Goal: Ask a question: Seek information or help from site administrators or community

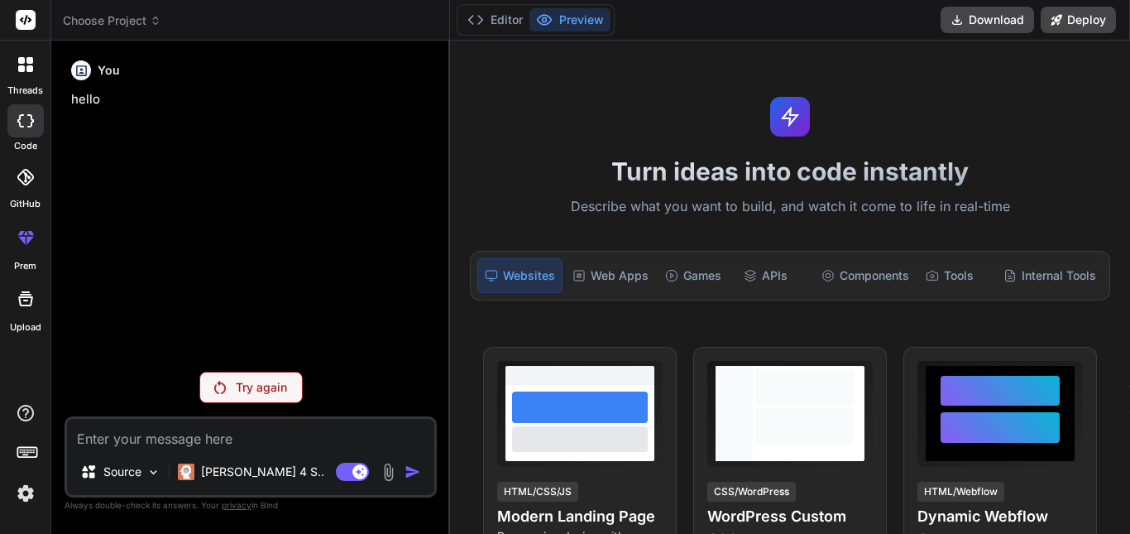
click at [336, 232] on div "You hello" at bounding box center [252, 206] width 369 height 304
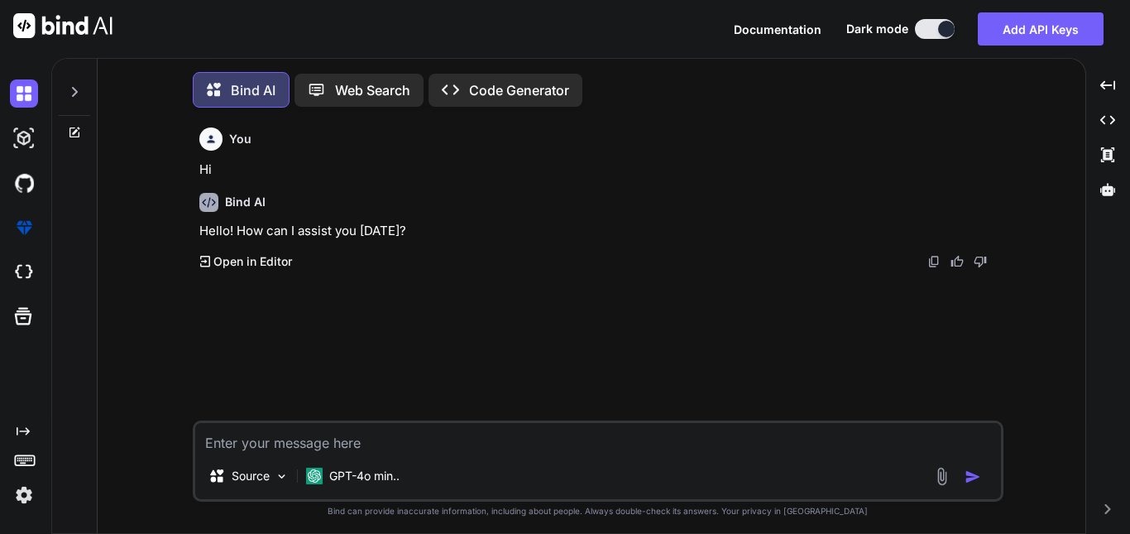
scroll to position [8, 0]
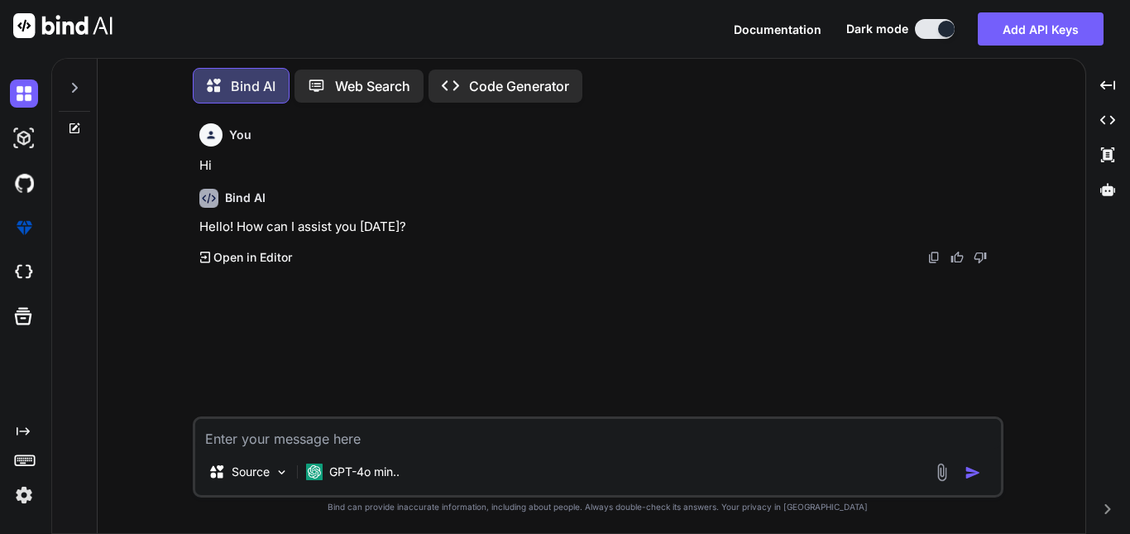
click at [319, 438] on textarea at bounding box center [598, 434] width 806 height 30
click at [482, 438] on textarea "So I am starting to sell whole sale saree" at bounding box center [598, 434] width 806 height 30
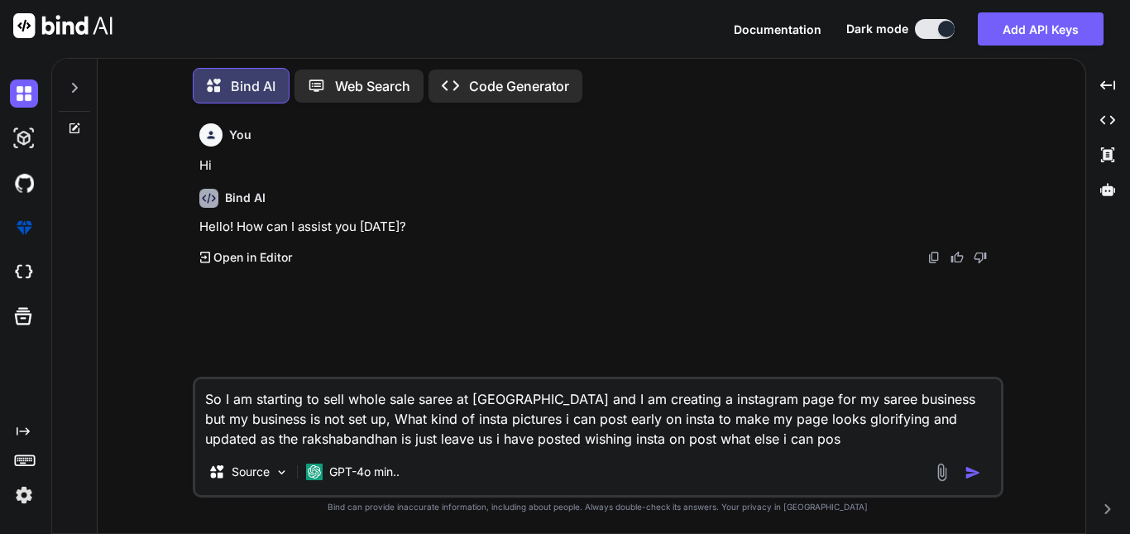
type textarea "So I am starting to sell whole sale saree at amazon and I am creating a instagr…"
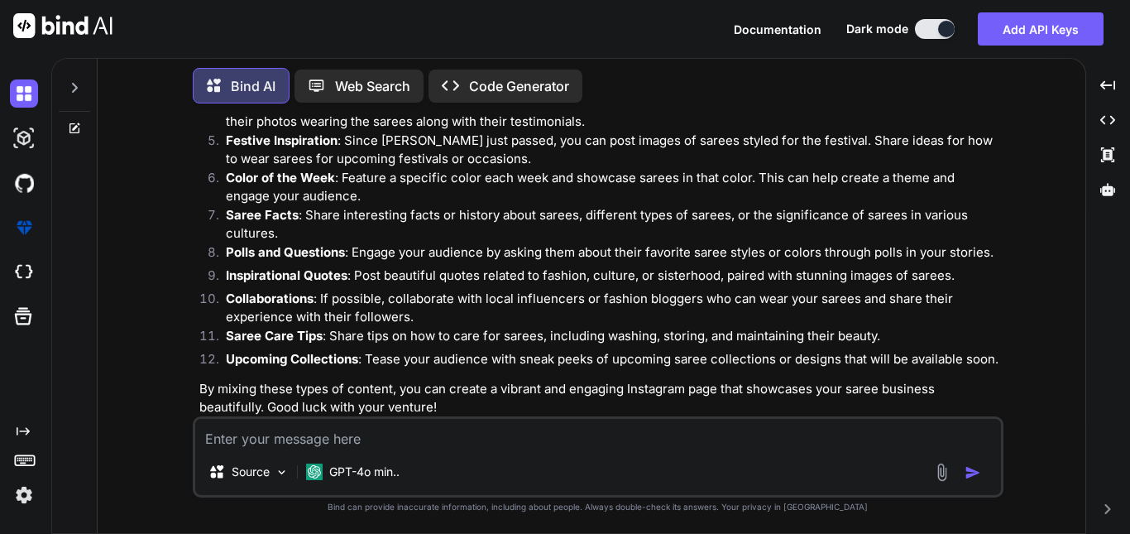
scroll to position [492, 0]
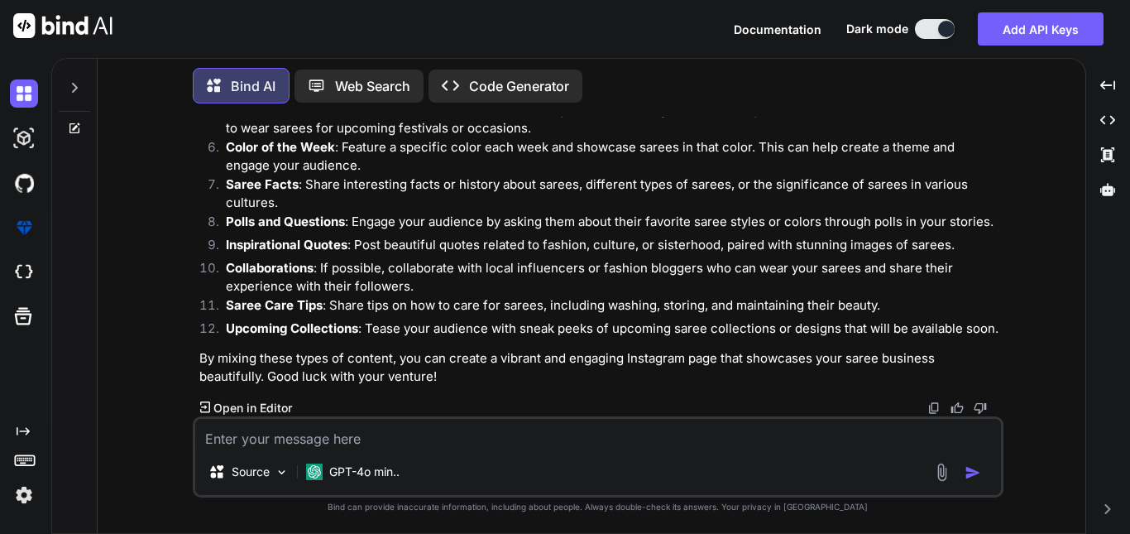
click at [326, 434] on textarea at bounding box center [598, 434] width 806 height 30
type textarea "my business is not setup now i am just creating an insta account"
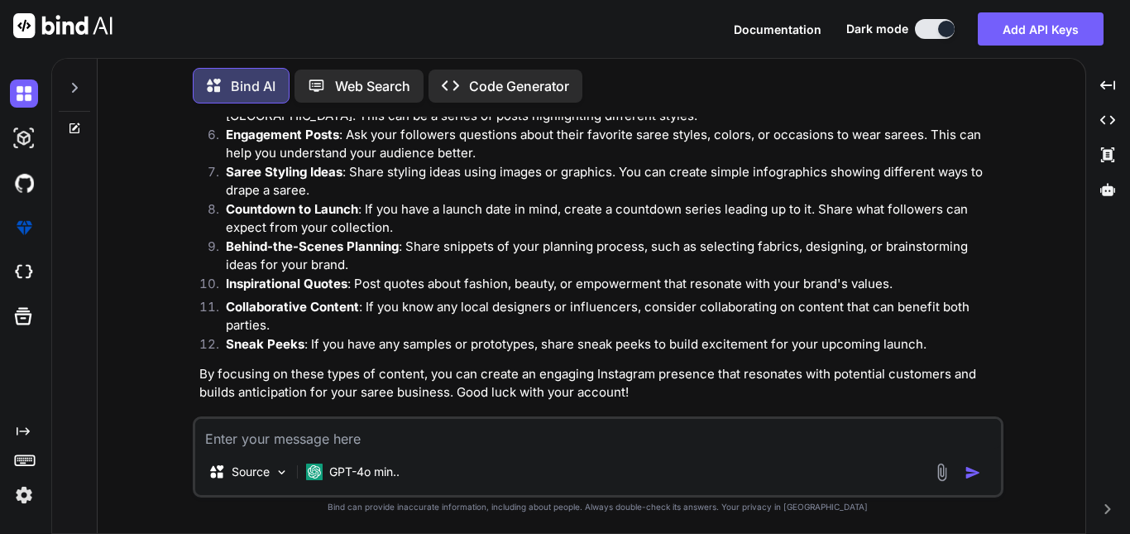
scroll to position [1144, 0]
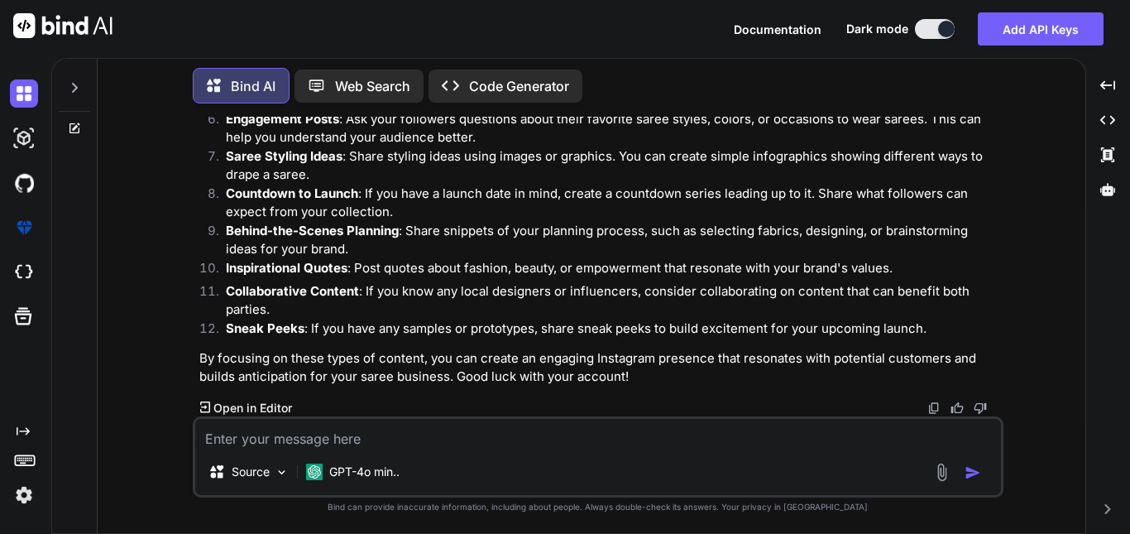
click at [328, 443] on textarea at bounding box center [598, 434] width 806 height 30
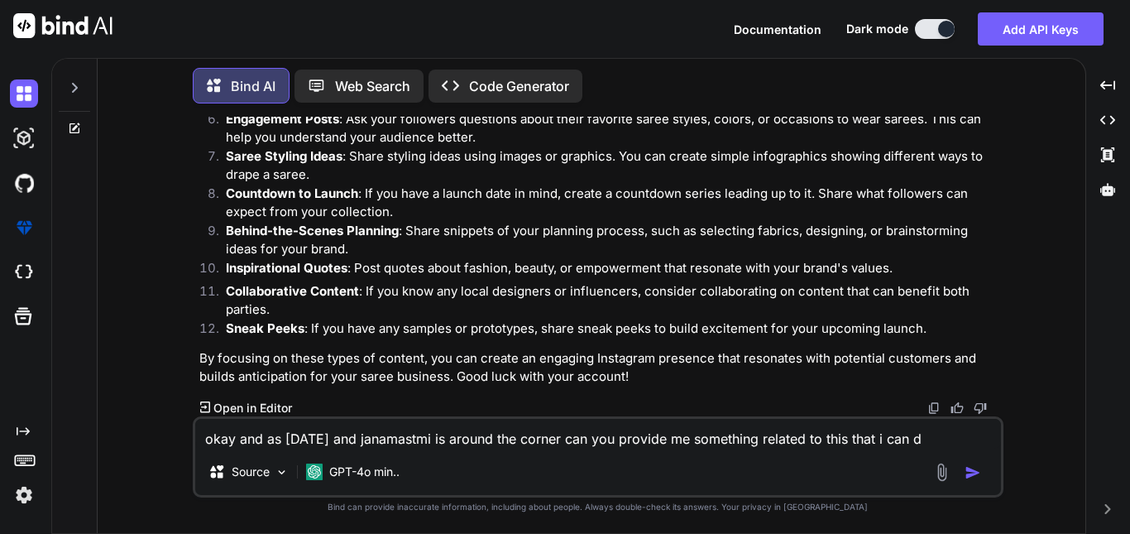
type textarea "okay and as [DATE] and janamastmi is around the corner can you provide me somet…"
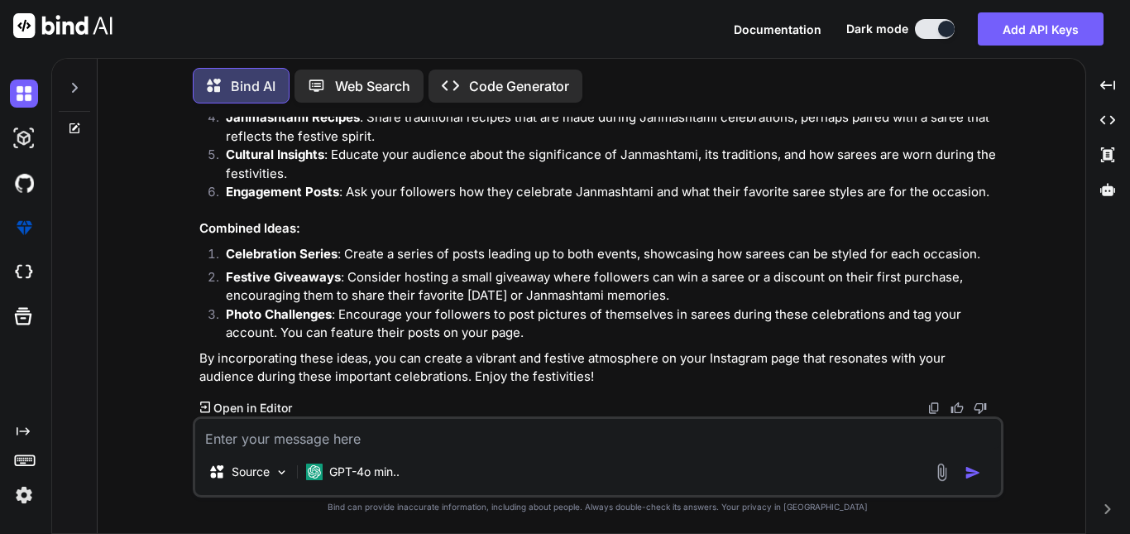
scroll to position [1950, 0]
type textarea "cant i do something wit ai"
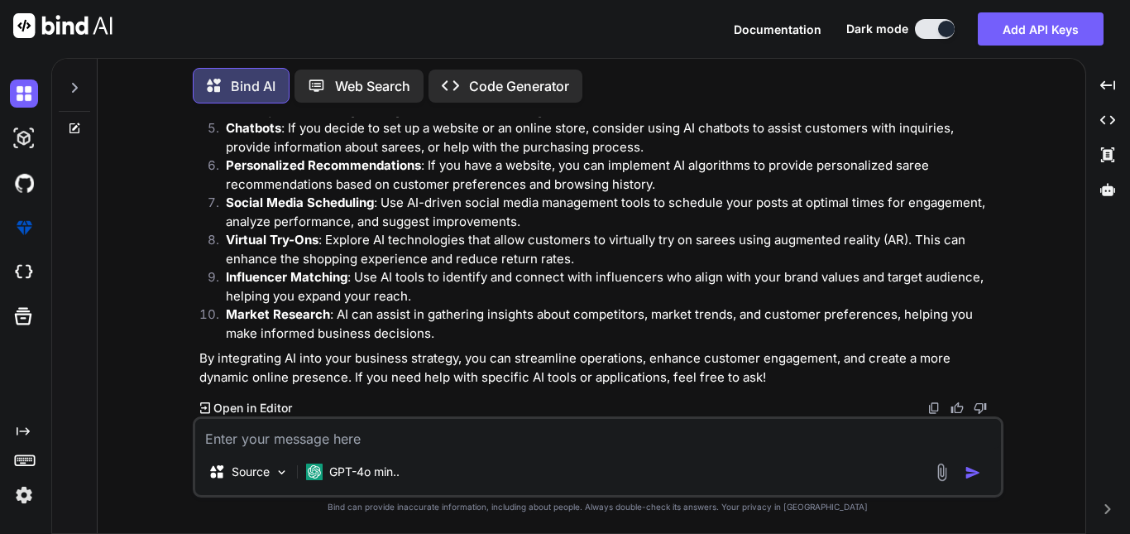
scroll to position [2537, 0]
click at [395, 434] on textarea at bounding box center [598, 434] width 806 height 30
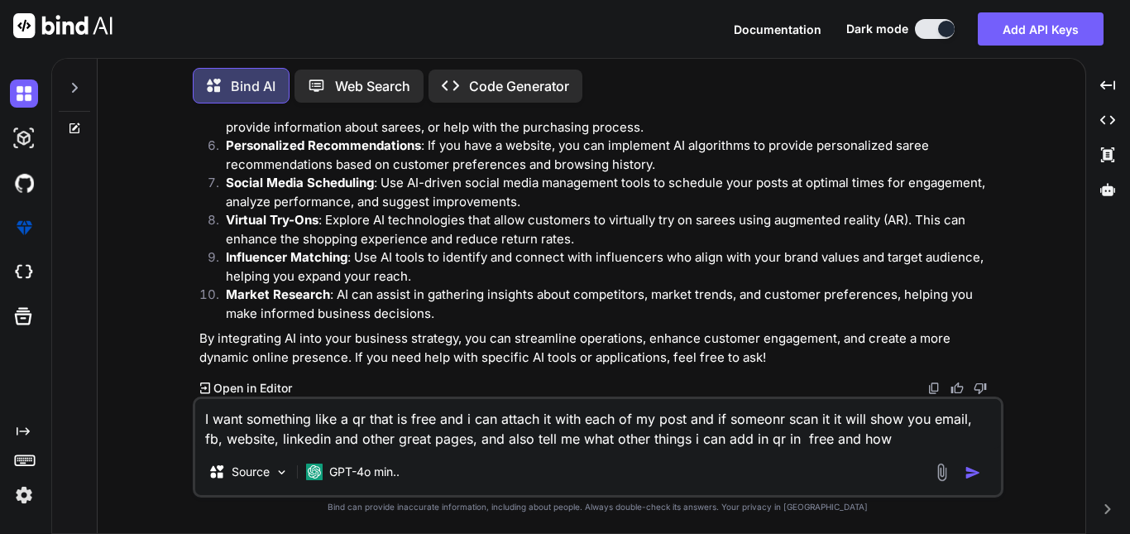
type textarea "I want something like a qr that is free and i can attach it with each of my pos…"
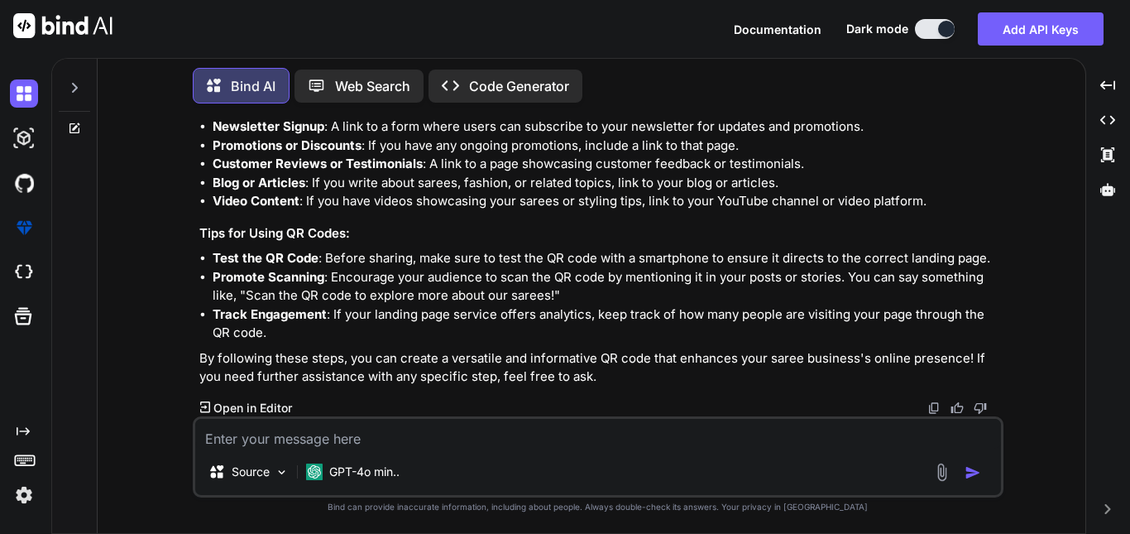
scroll to position [3478, 0]
click at [346, 437] on textarea at bounding box center [598, 434] width 806 height 30
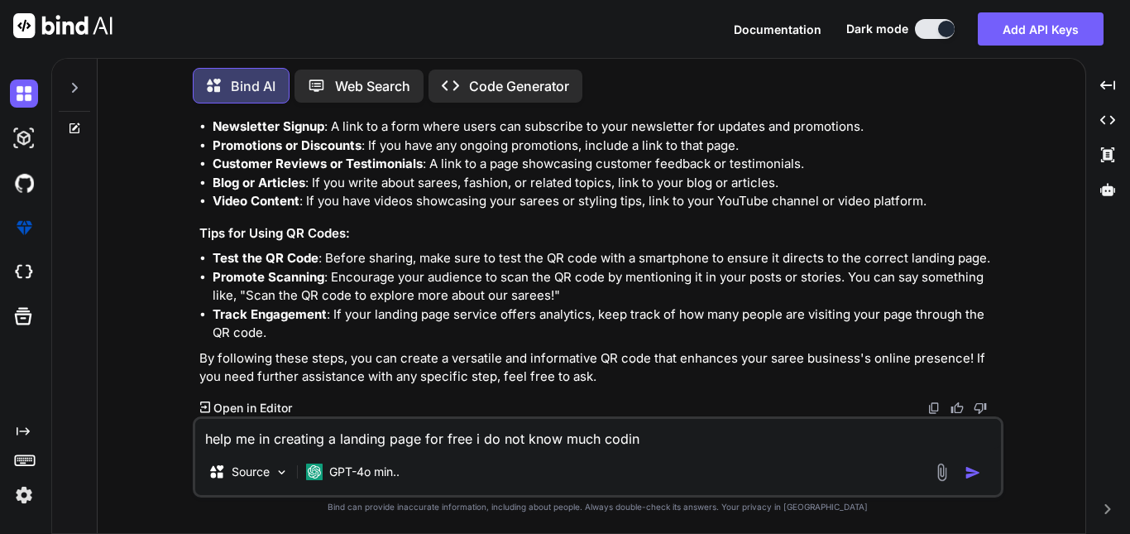
type textarea "help me in creating a landing page for free i do not know much coding"
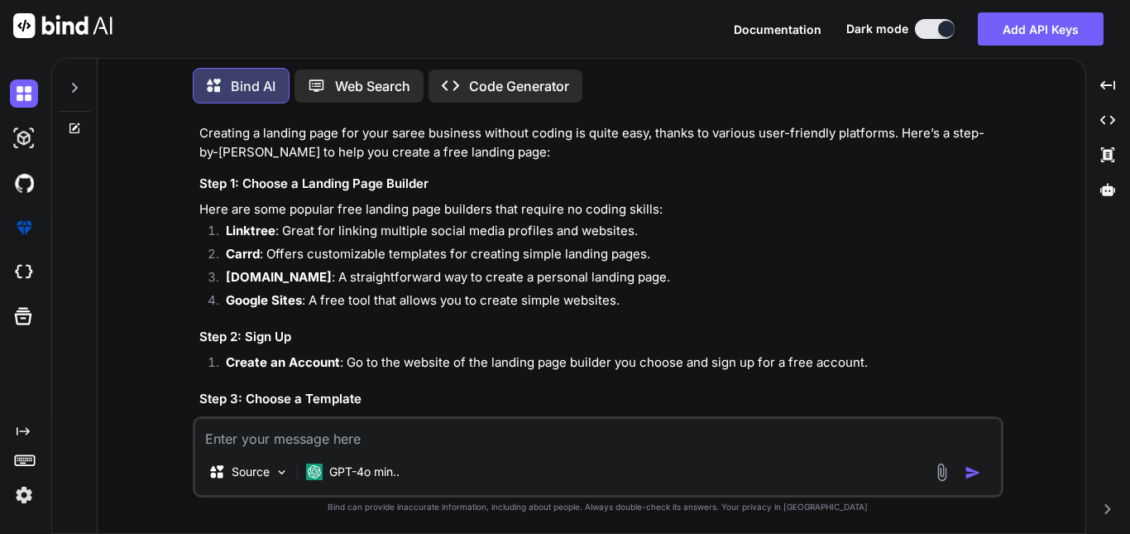
scroll to position [3846, 0]
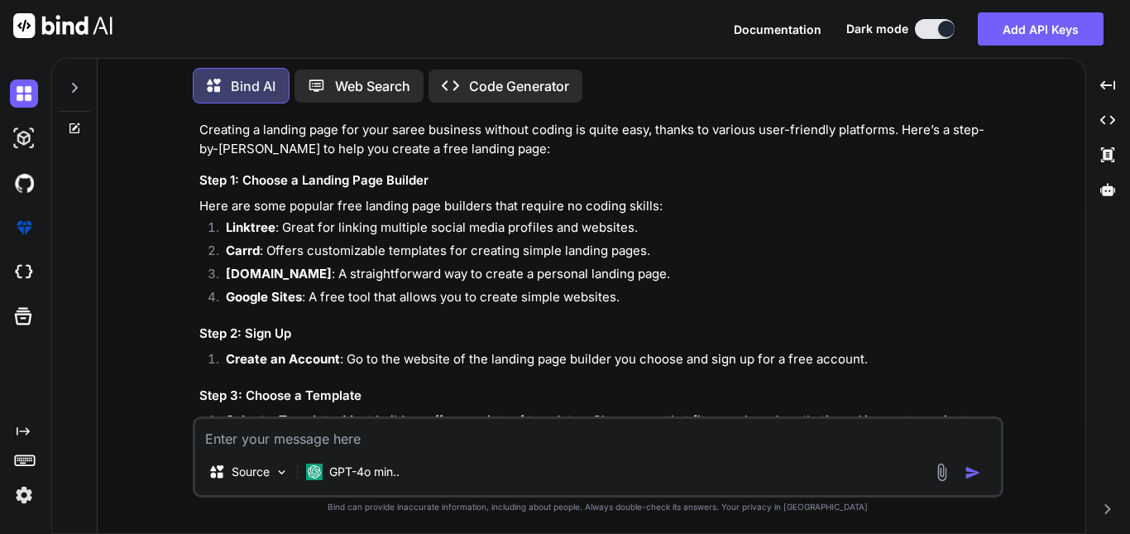
click at [239, 258] on strong "Carrd" at bounding box center [243, 250] width 34 height 16
click at [369, 288] on li "[DOMAIN_NAME] : A straightforward way to create a personal landing page." at bounding box center [607, 276] width 788 height 23
drag, startPoint x: 285, startPoint y: 307, endPoint x: 225, endPoint y: 311, distance: 60.5
click at [225, 288] on li "[DOMAIN_NAME] : A straightforward way to create a personal landing page." at bounding box center [607, 276] width 788 height 23
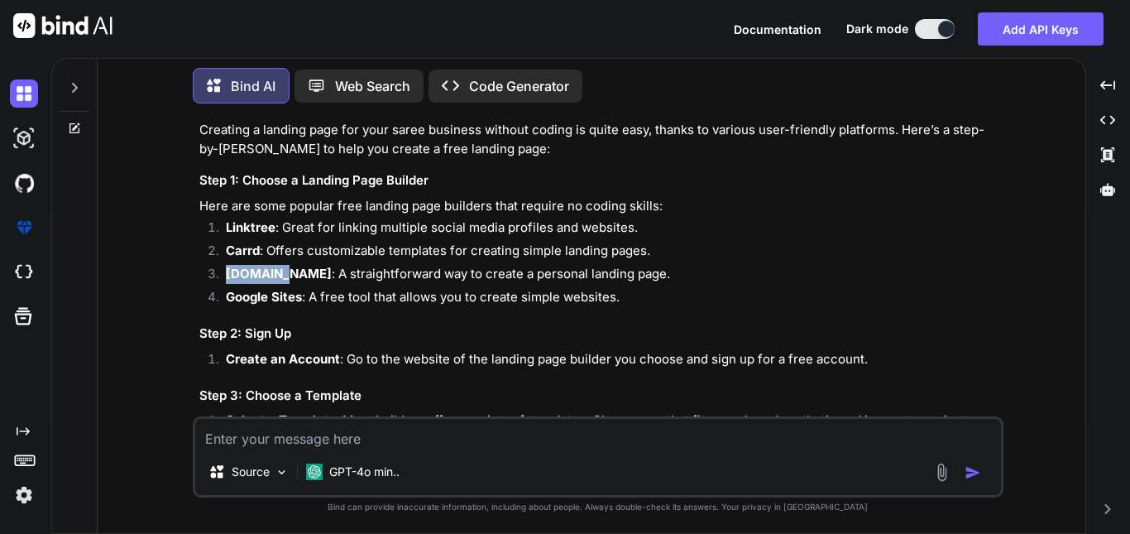
copy strong "[DOMAIN_NAME]"
drag, startPoint x: 303, startPoint y: 324, endPoint x: 227, endPoint y: 320, distance: 76.2
click at [227, 311] on li "Google Sites : A free tool that allows you to create simple websites." at bounding box center [607, 299] width 788 height 23
copy strong "Google Sites"
click at [246, 258] on strong "Carrd" at bounding box center [243, 250] width 34 height 16
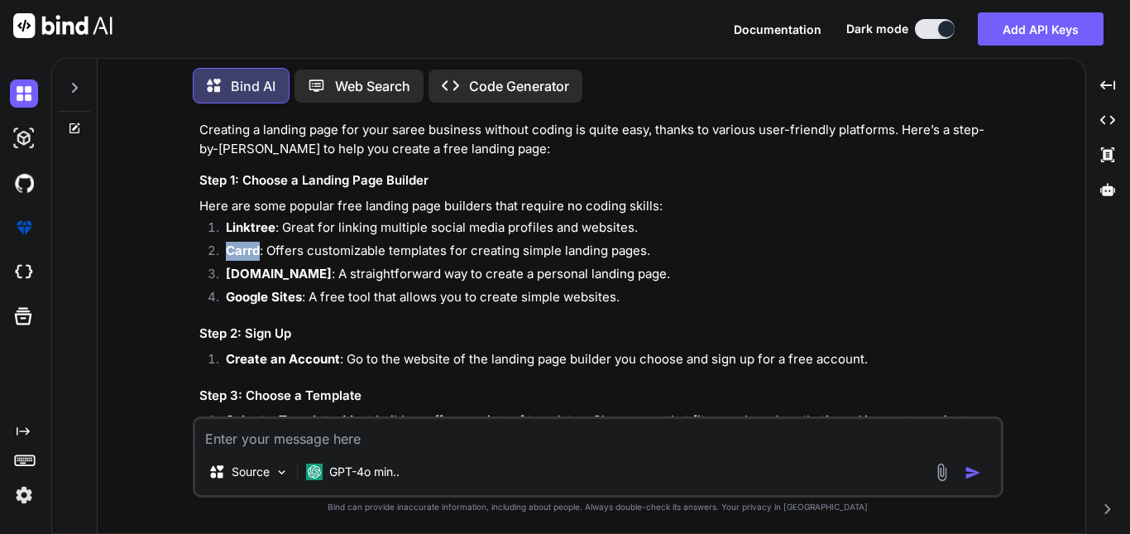
click at [246, 258] on strong "Carrd" at bounding box center [243, 250] width 34 height 16
copy strong "Carrd"
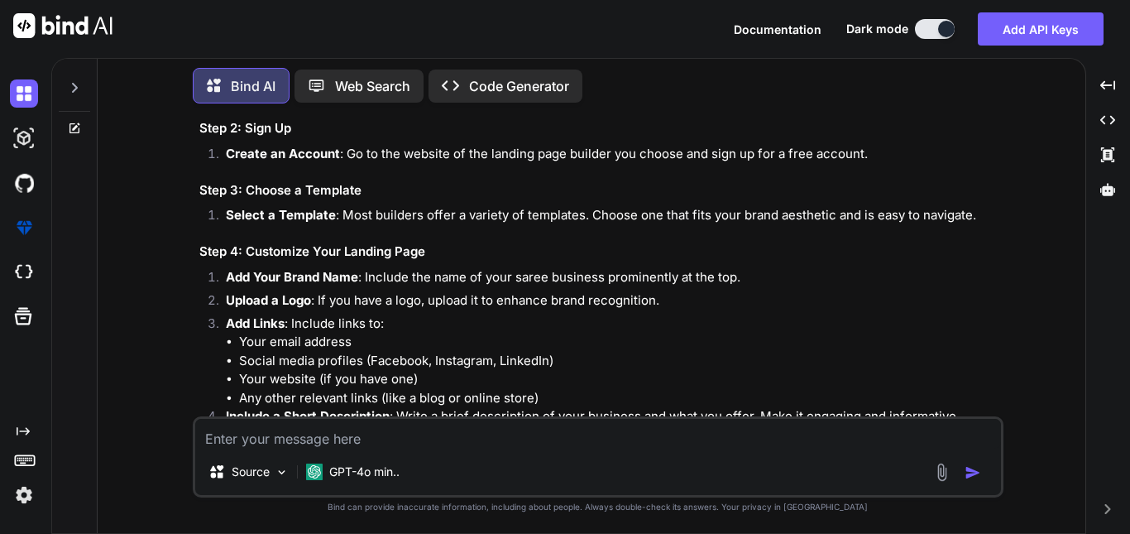
scroll to position [4036, 0]
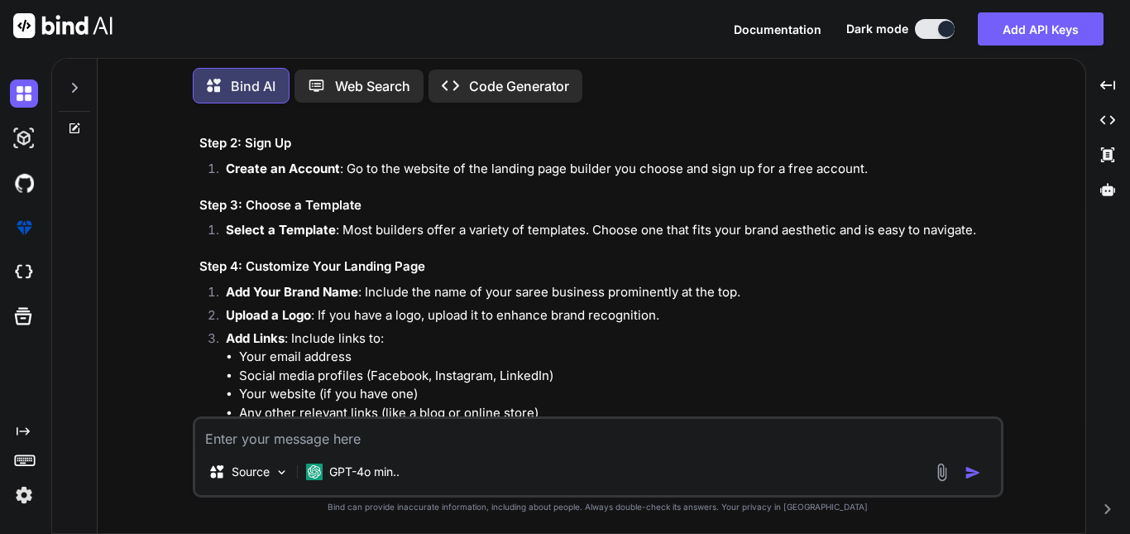
click at [492, 446] on textarea at bounding box center [598, 434] width 806 height 30
paste textarea "can i encapsulate a link to another name like i typr [DOMAIN_NAME] so it hits […"
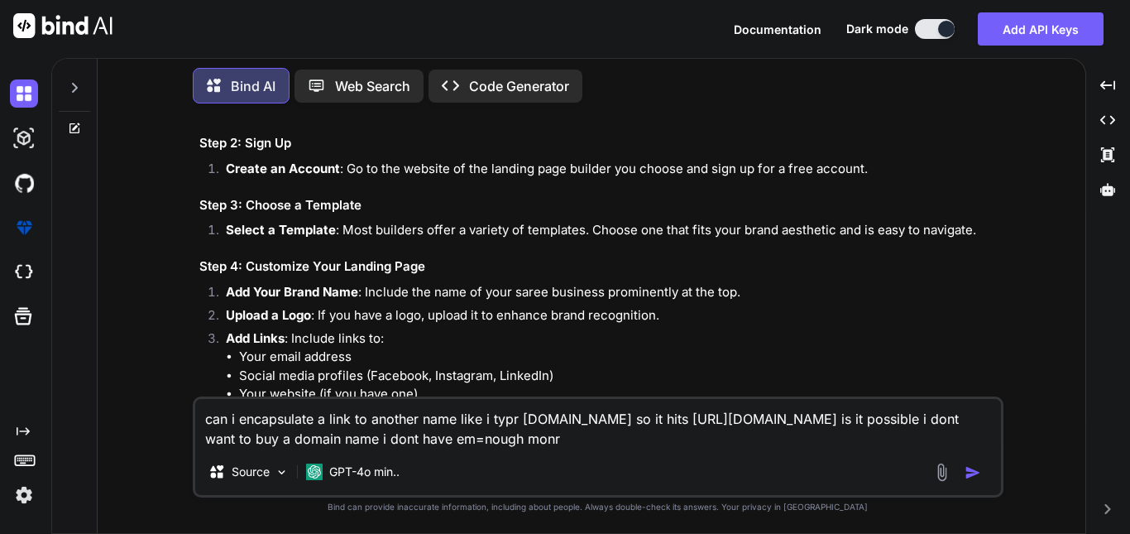
type textarea "can i encapsulate a link to another name like i typr [DOMAIN_NAME] so it hits […"
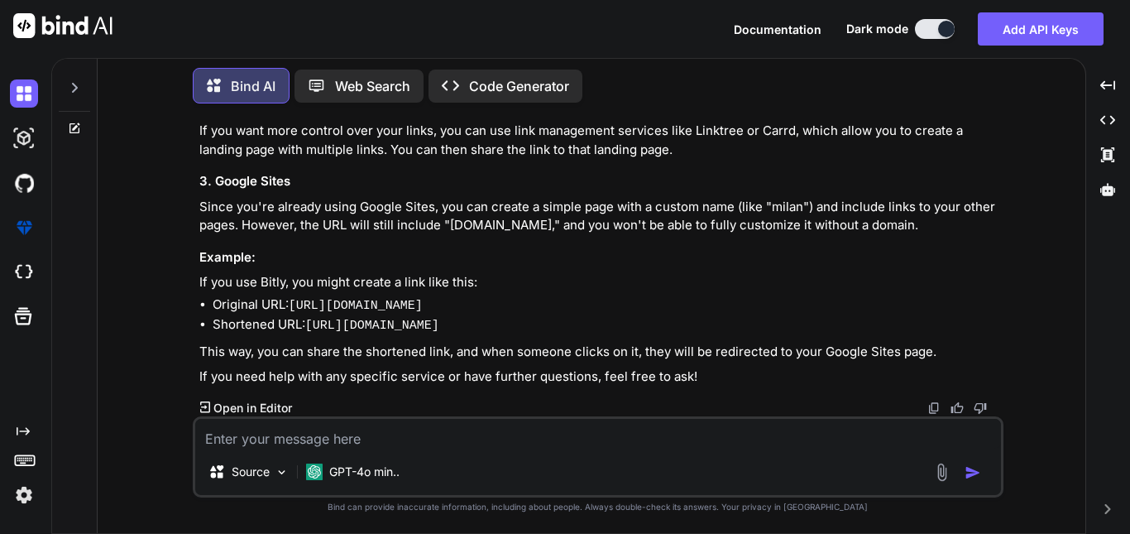
scroll to position [5238, 0]
click at [278, 285] on p "If you use Bitly, you might create a link like this:" at bounding box center [599, 282] width 801 height 19
copy p "Bitly"
